Goal: Find specific page/section: Find specific page/section

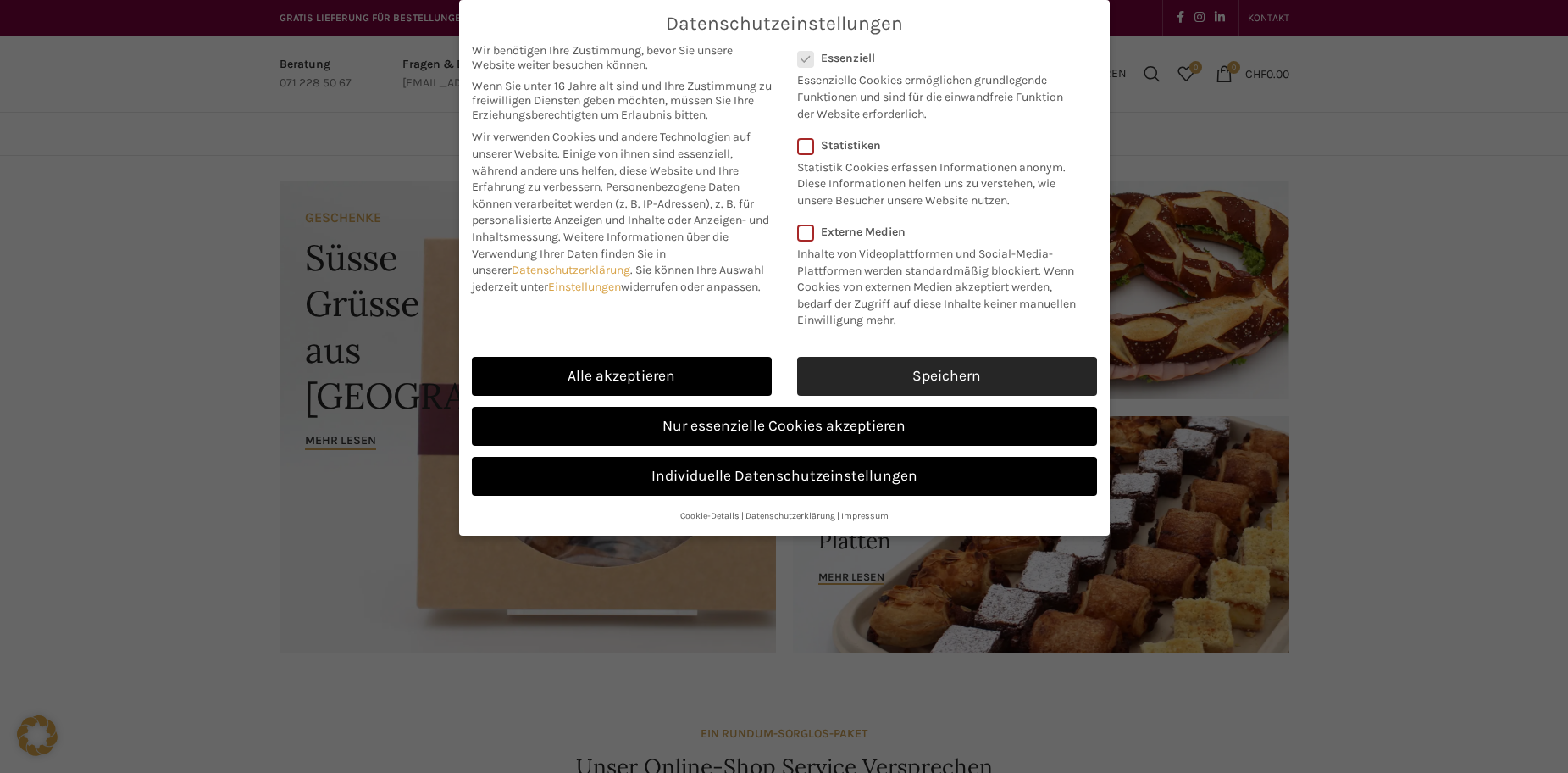
click at [931, 383] on link "Speichern" at bounding box center [948, 376] width 300 height 39
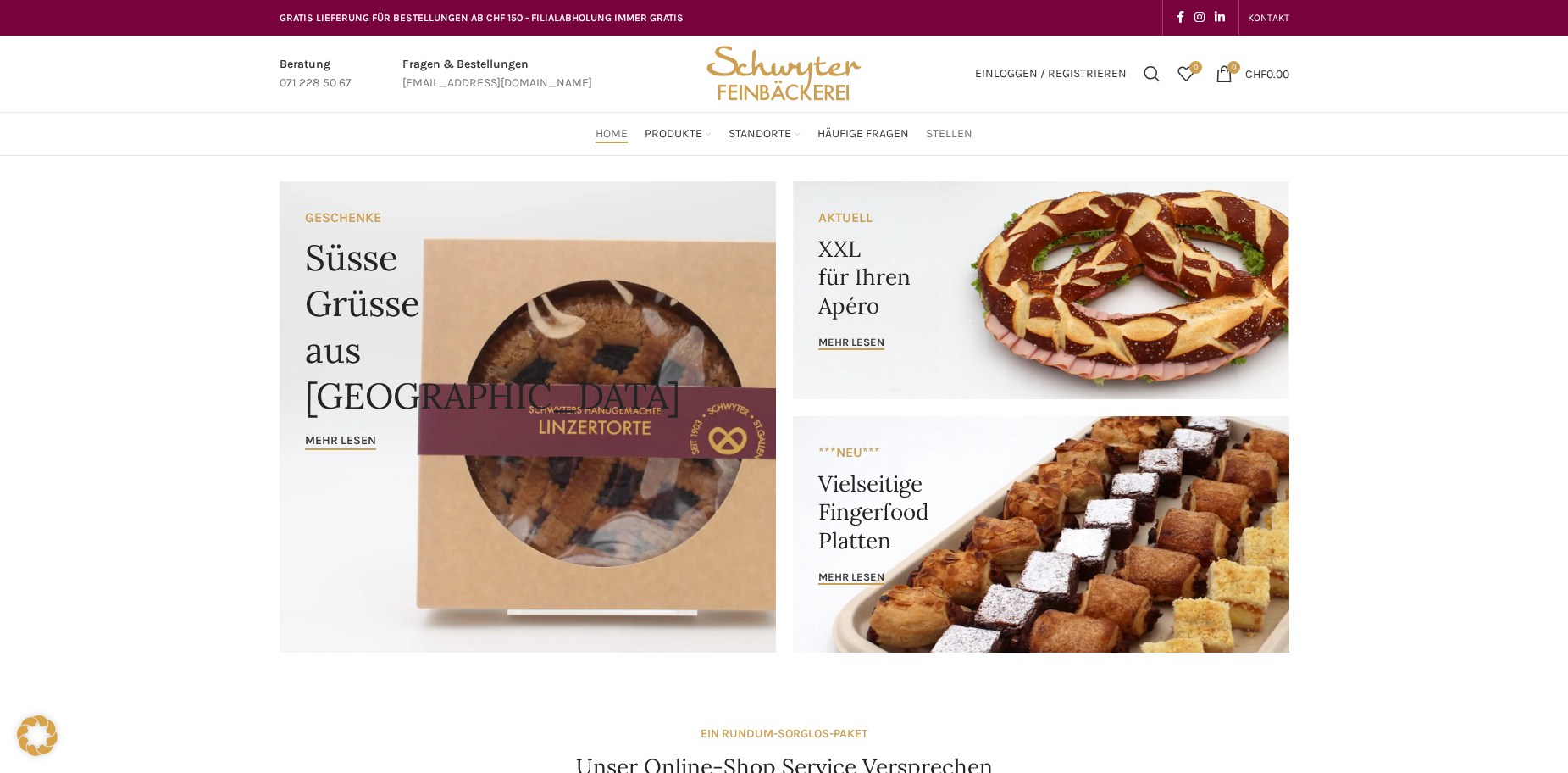
click at [952, 136] on span "Stellen" at bounding box center [949, 134] width 46 height 16
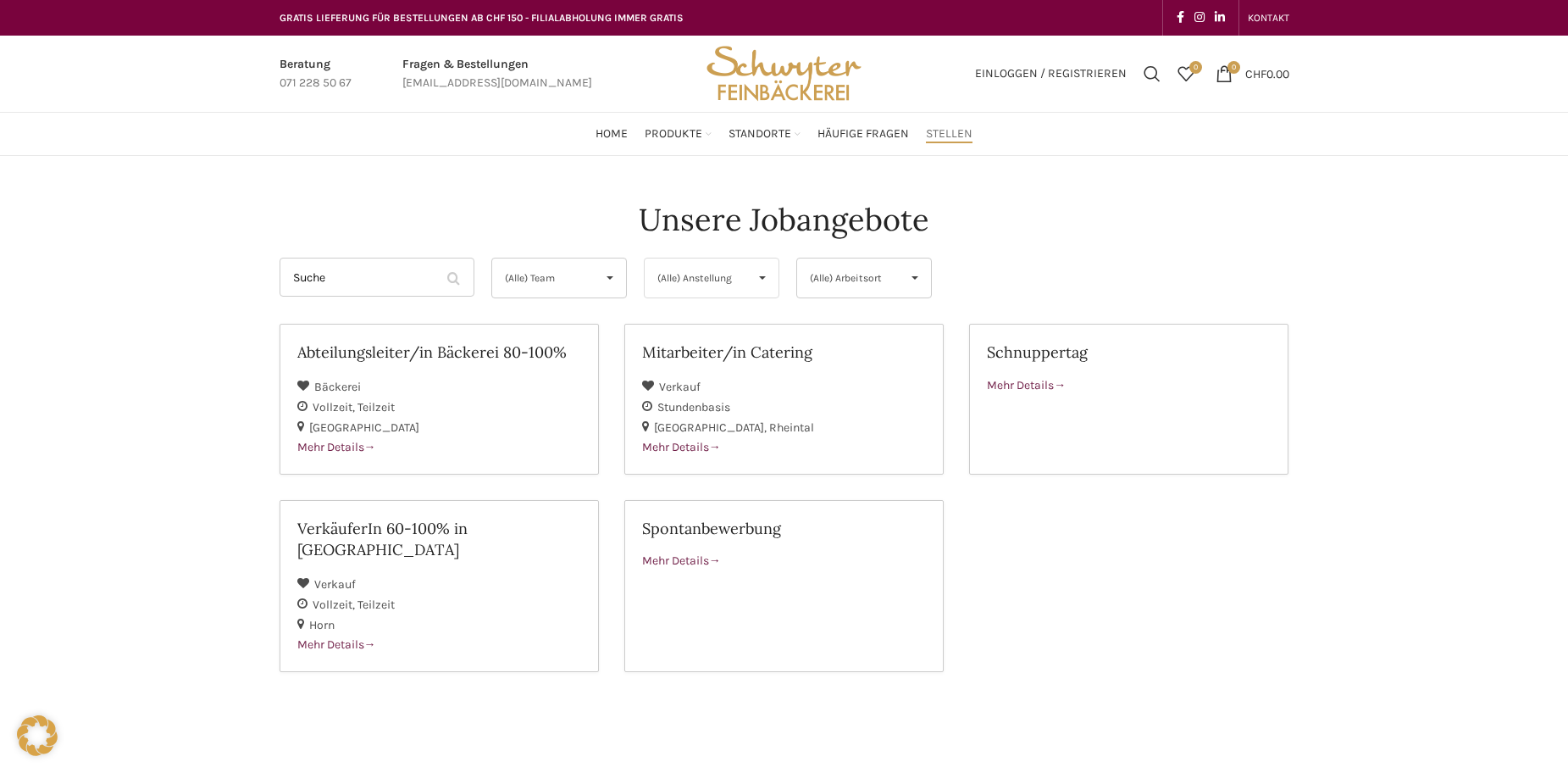
click at [707, 267] on span "(Alle) Anstellung" at bounding box center [698, 277] width 80 height 39
drag, startPoint x: 369, startPoint y: 280, endPoint x: 379, endPoint y: 285, distance: 11.2
click at [368, 280] on input "Suche" at bounding box center [377, 277] width 194 height 39
